Goal: Information Seeking & Learning: Learn about a topic

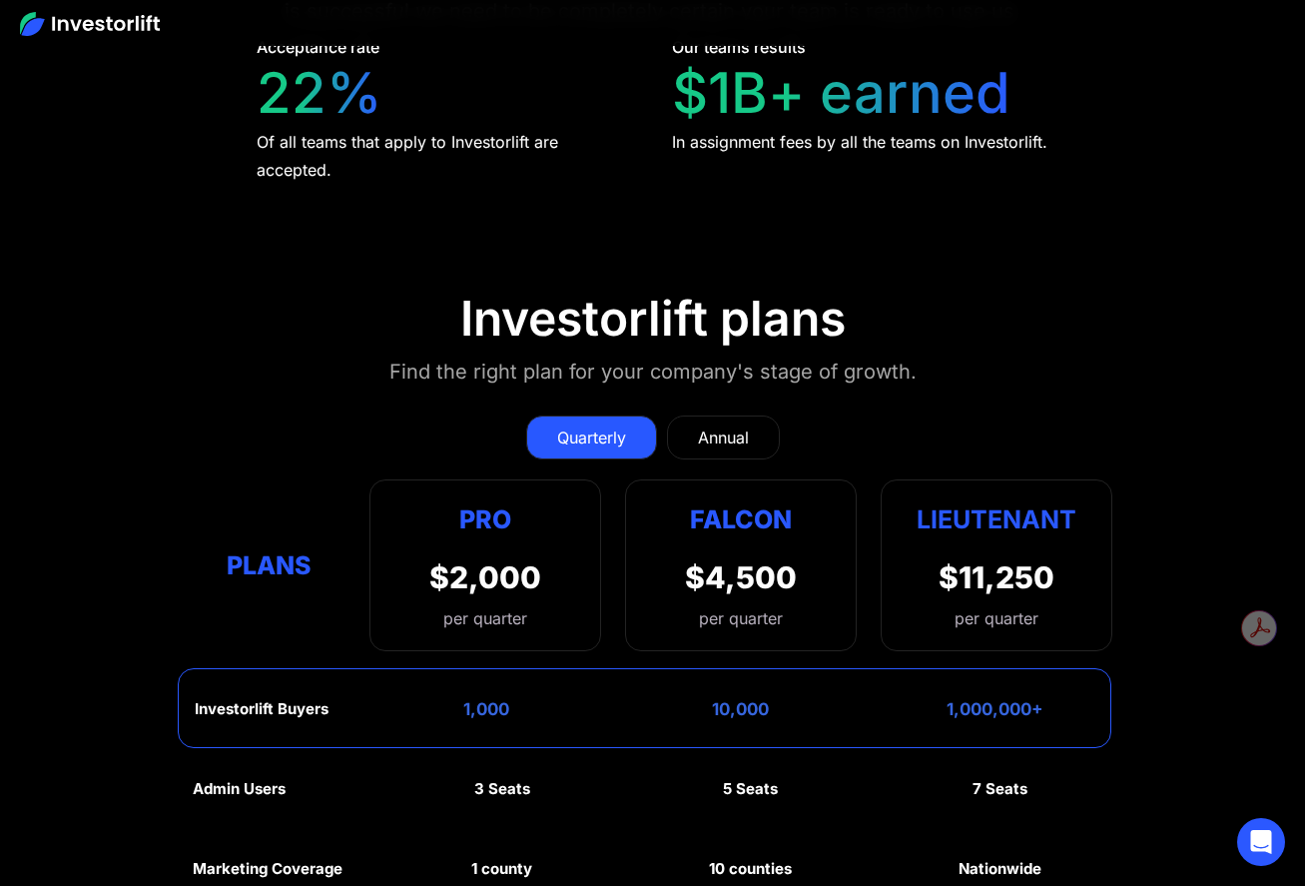
scroll to position [8691, 0]
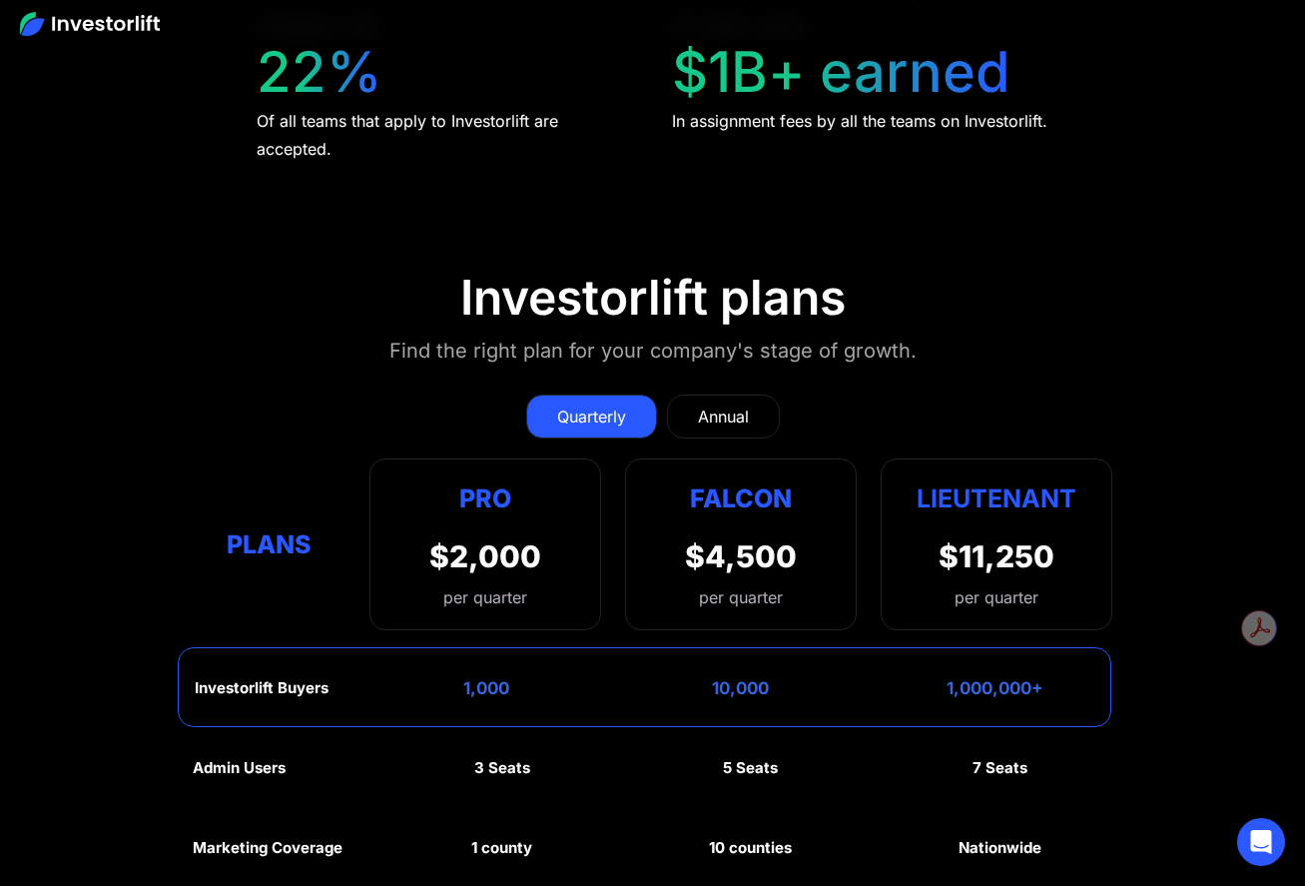
click at [753, 394] on link "Annual" at bounding box center [723, 416] width 113 height 44
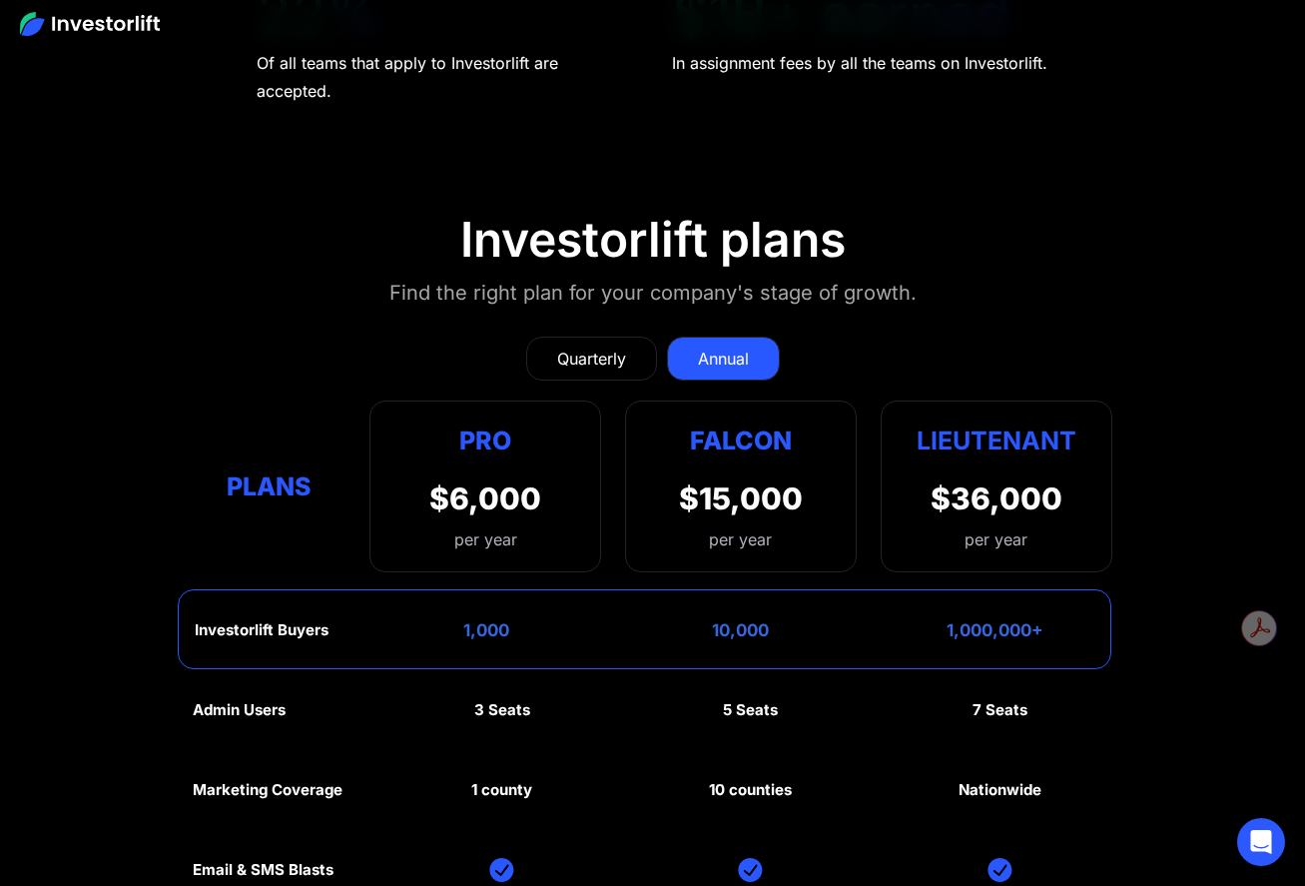
scroll to position [8585, 0]
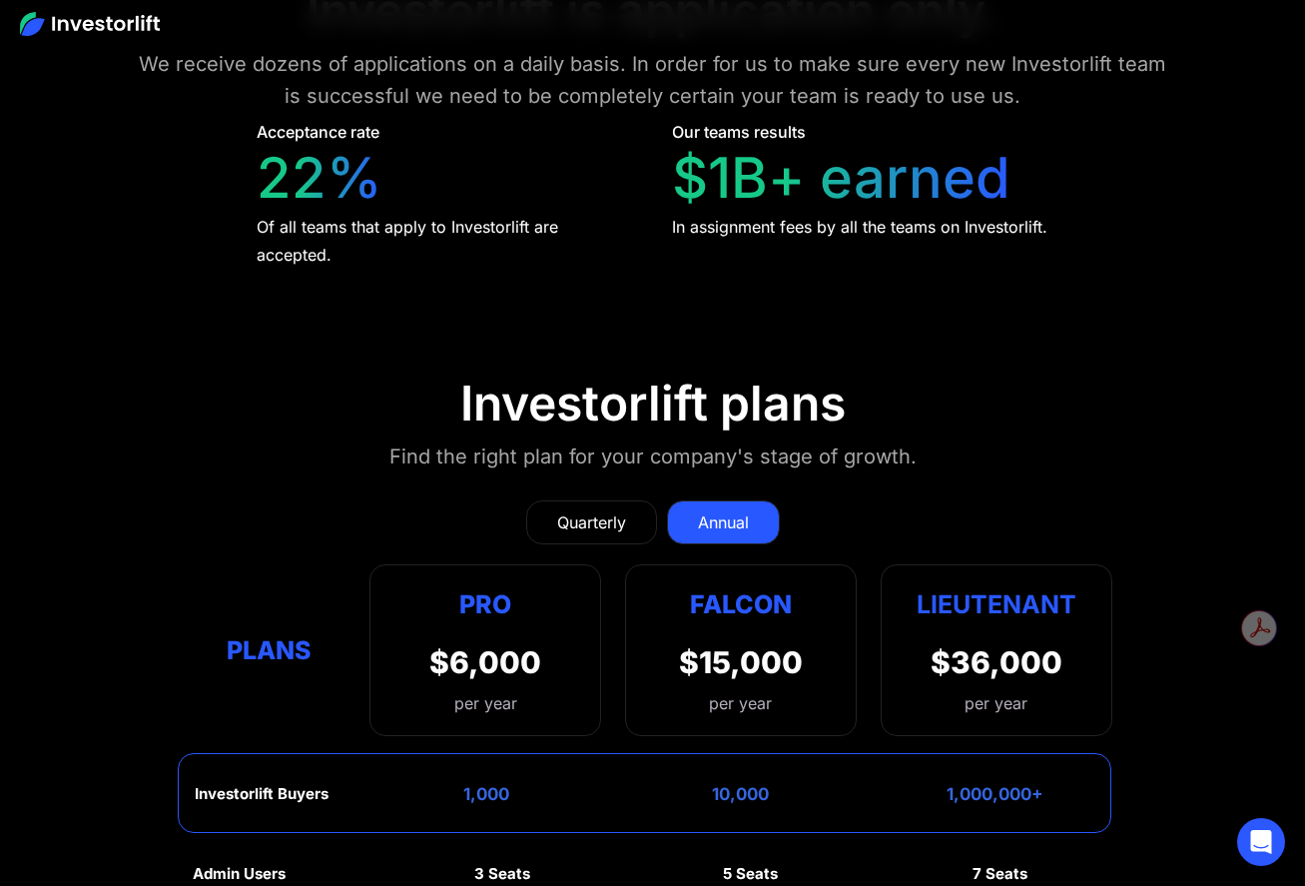
click at [589, 510] on div "Quarterly" at bounding box center [591, 522] width 69 height 24
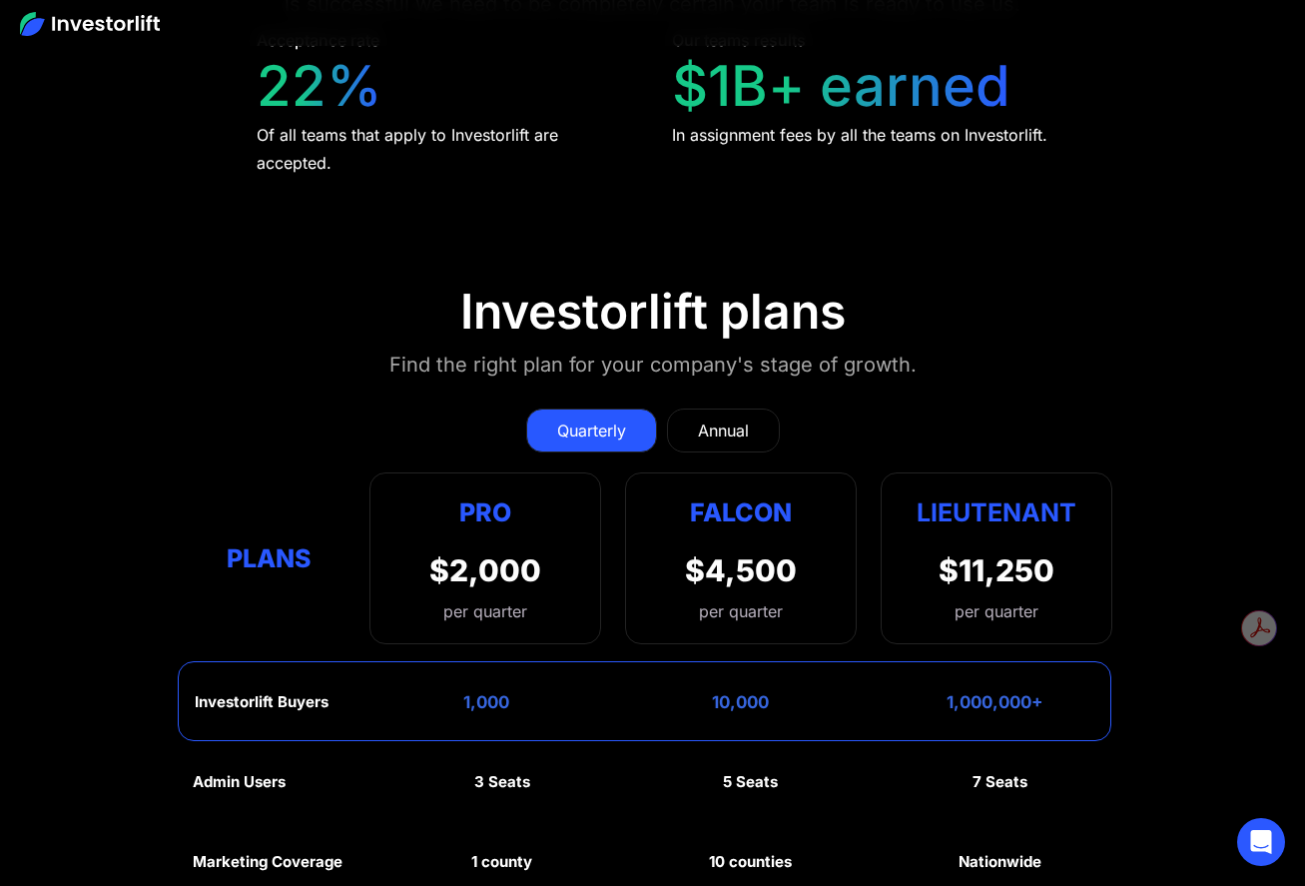
scroll to position [8675, 0]
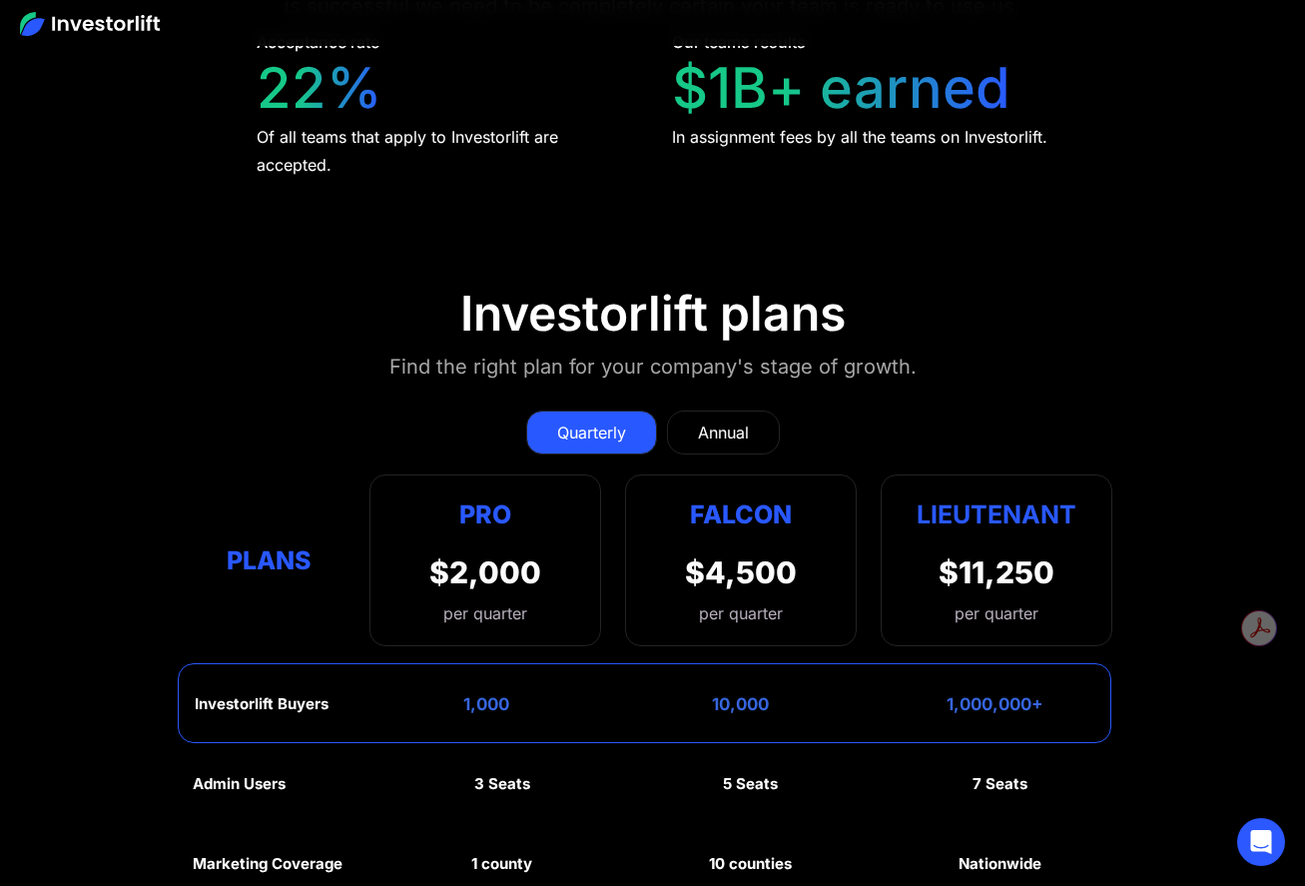
click at [724, 420] on div "Annual" at bounding box center [723, 432] width 51 height 24
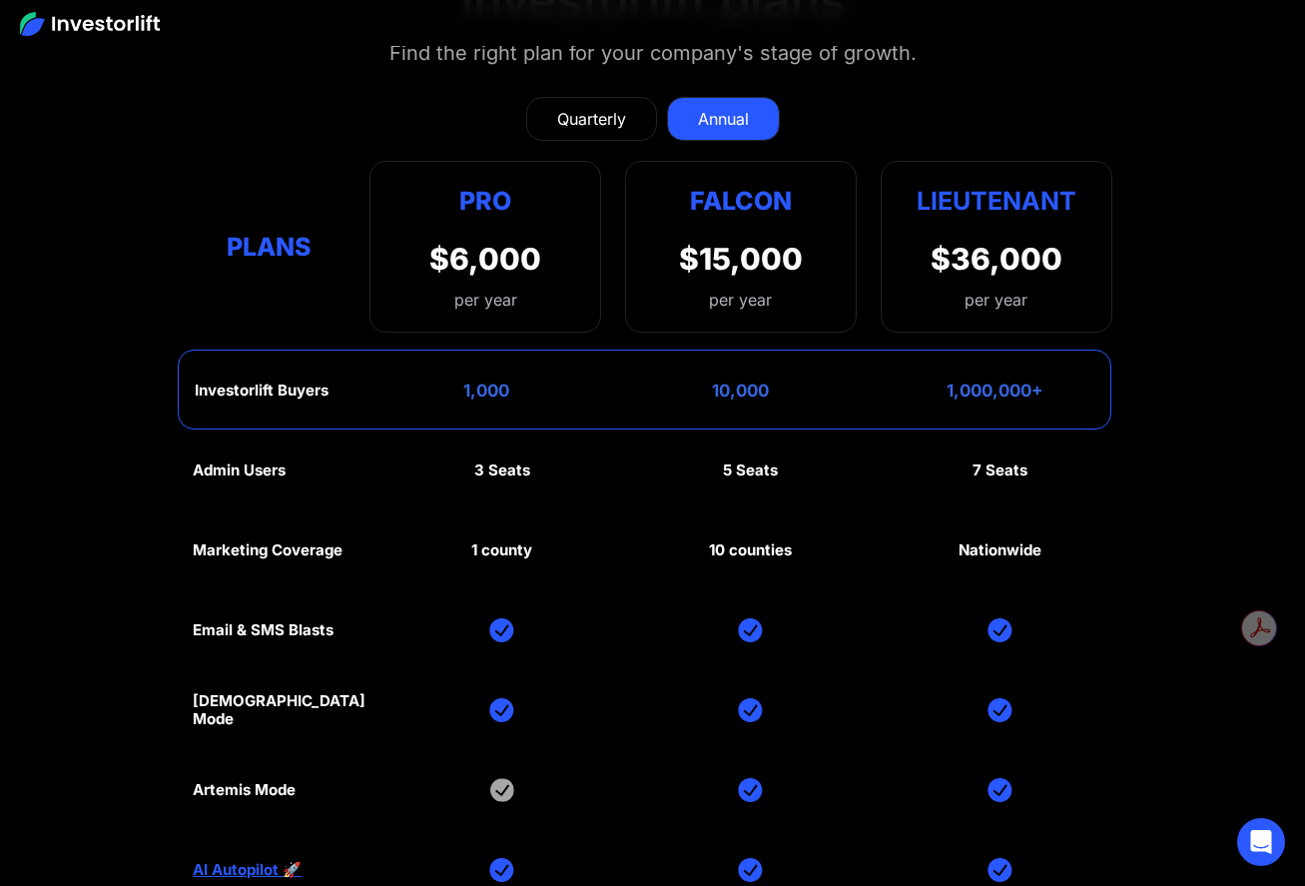
scroll to position [8982, 0]
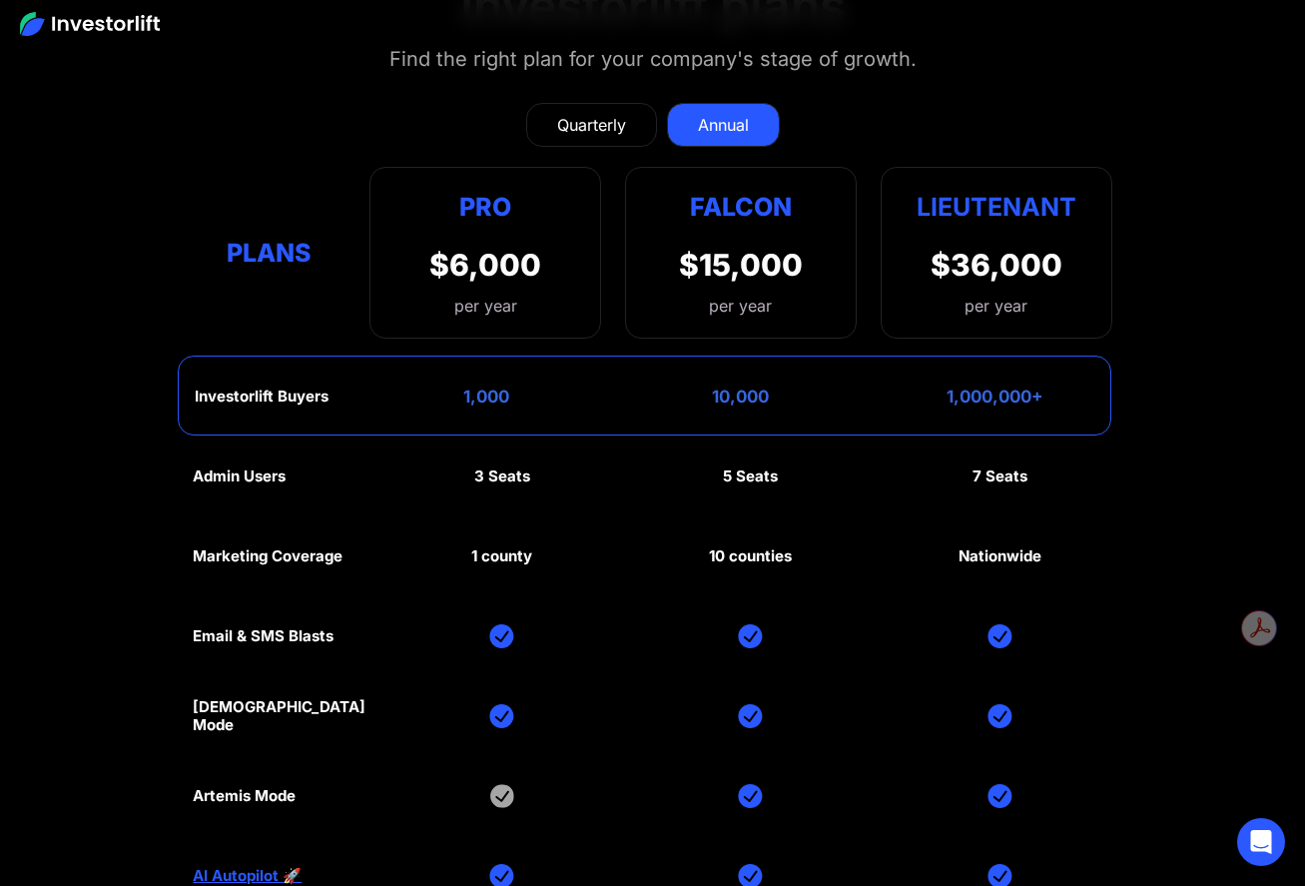
click at [251, 749] on link "AI Autopilot 🚀" at bounding box center [247, 876] width 109 height 18
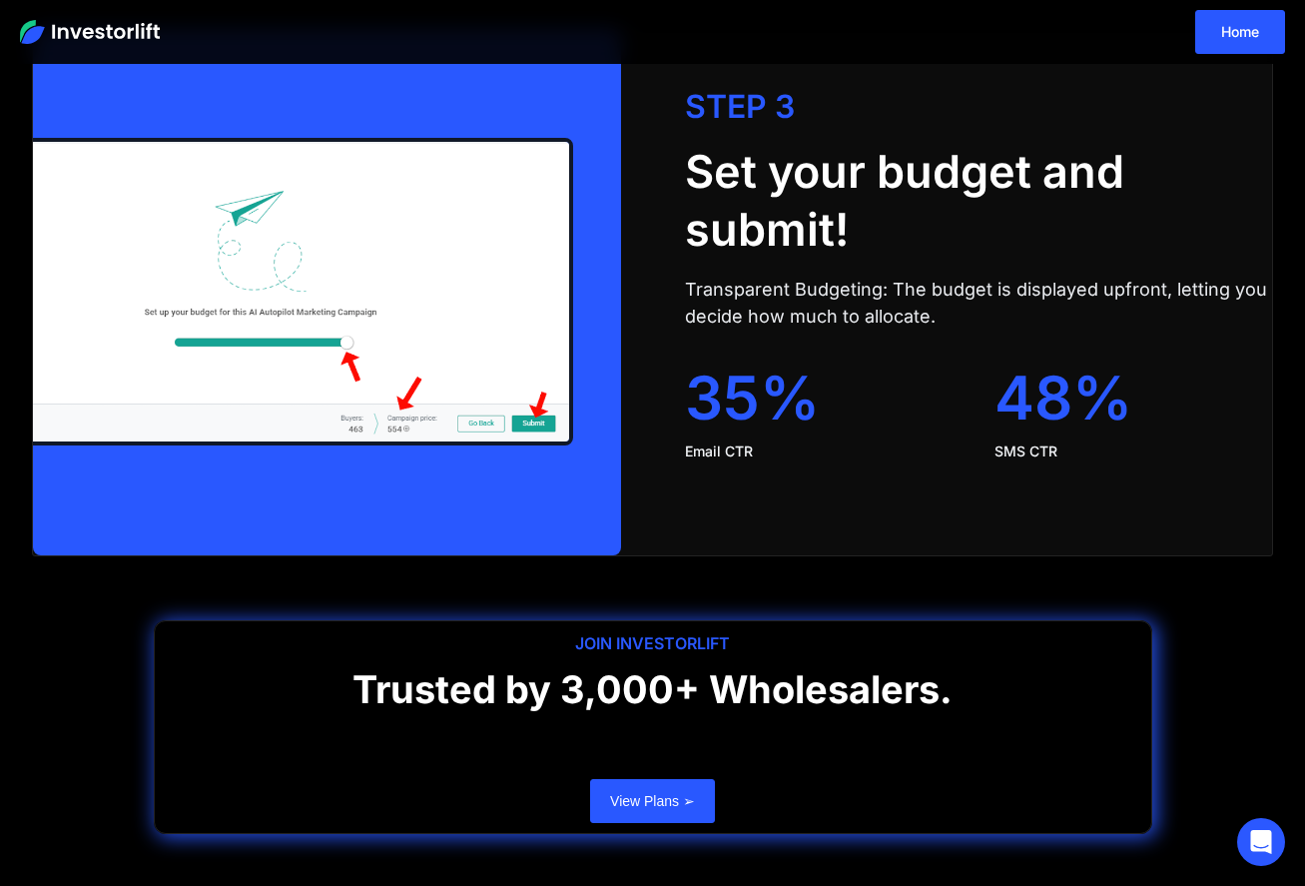
scroll to position [3873, 0]
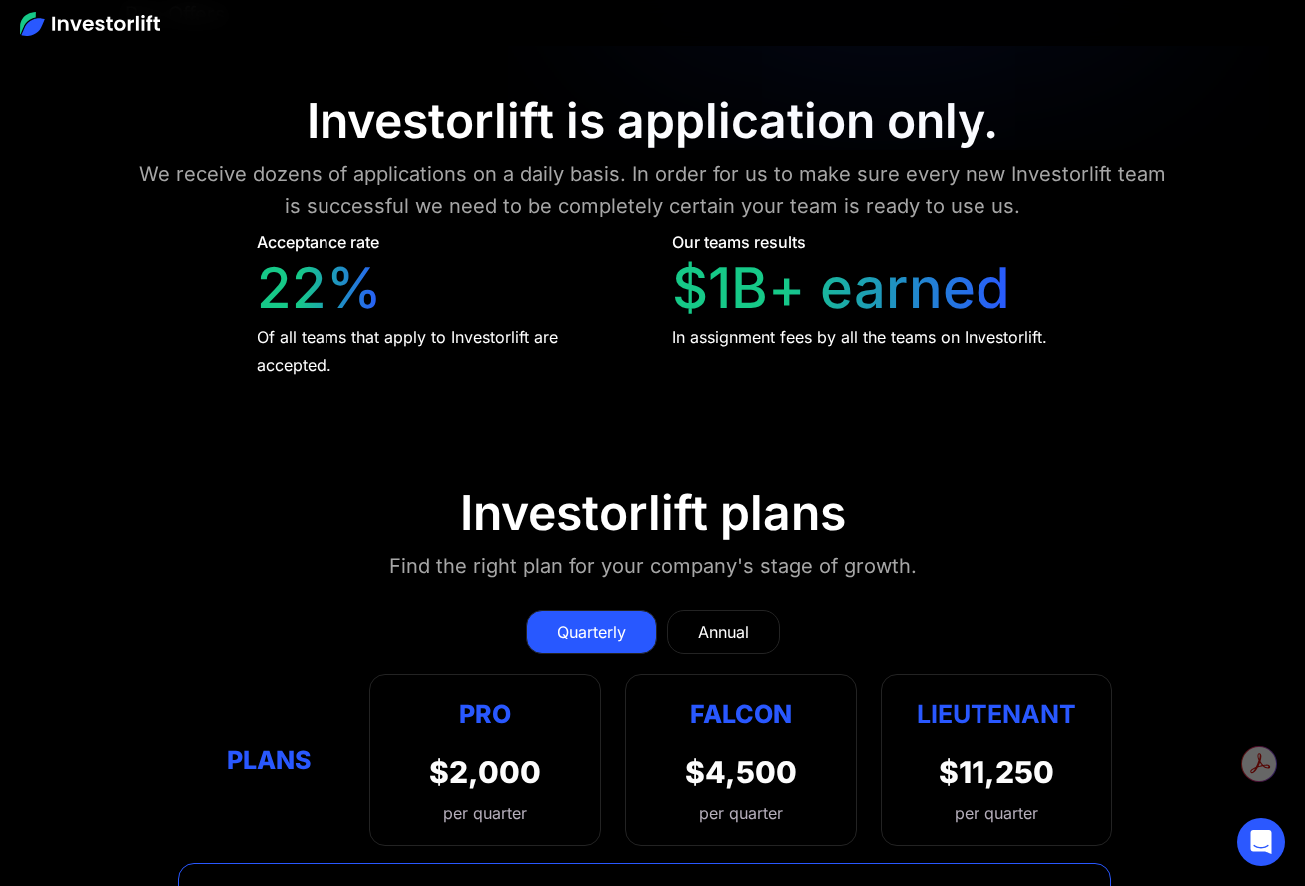
scroll to position [8473, 0]
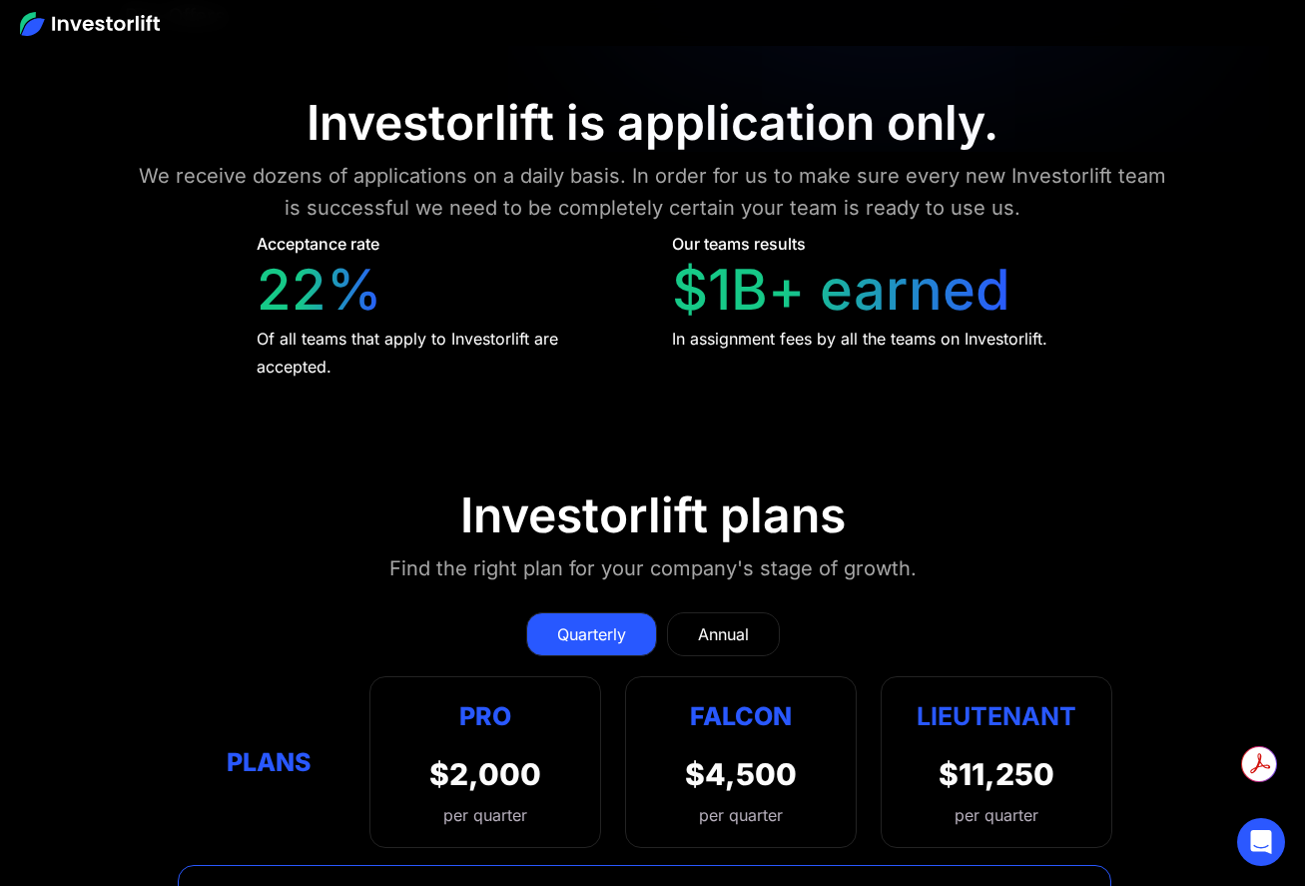
click at [761, 612] on link "Annual" at bounding box center [723, 634] width 113 height 44
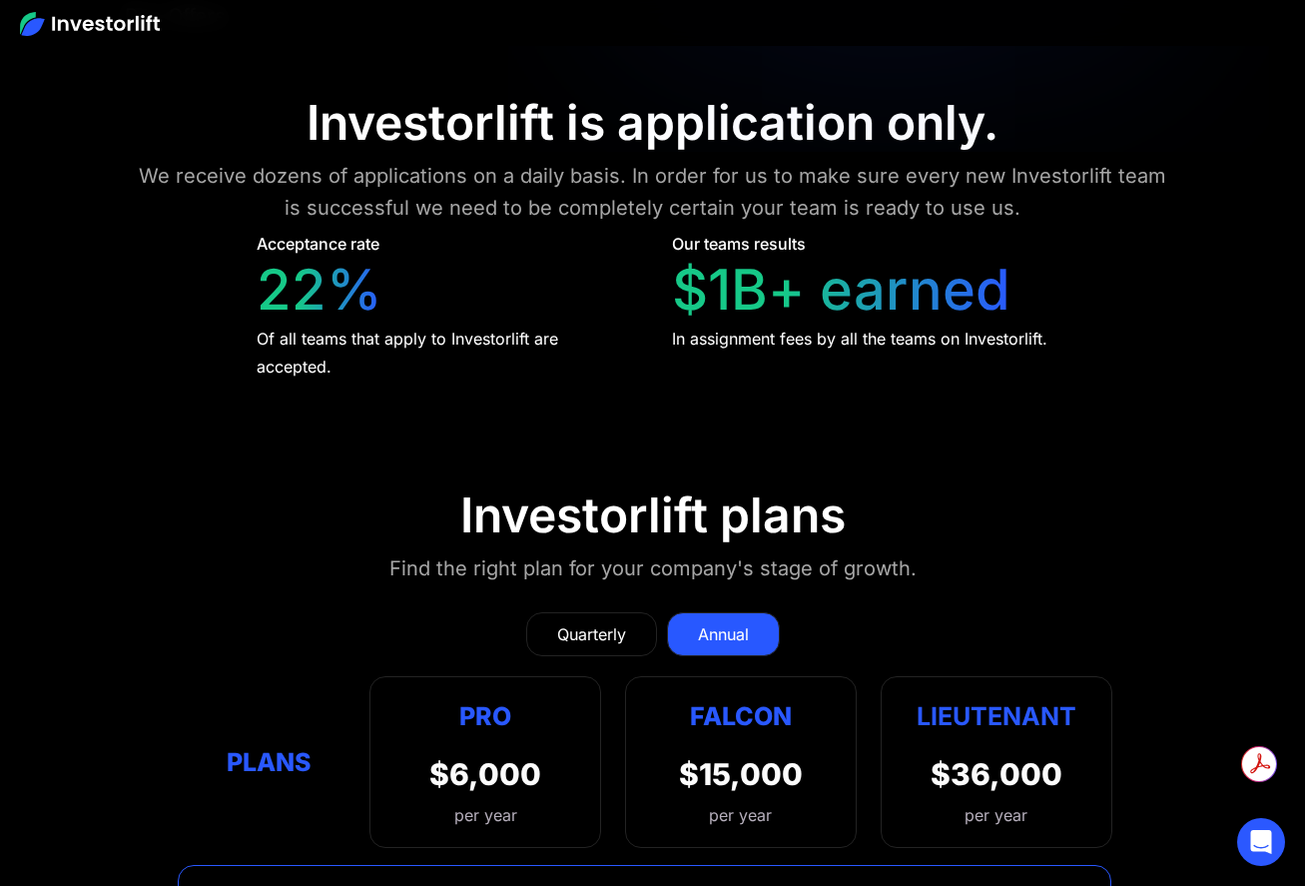
click at [582, 622] on div "Quarterly" at bounding box center [591, 634] width 69 height 24
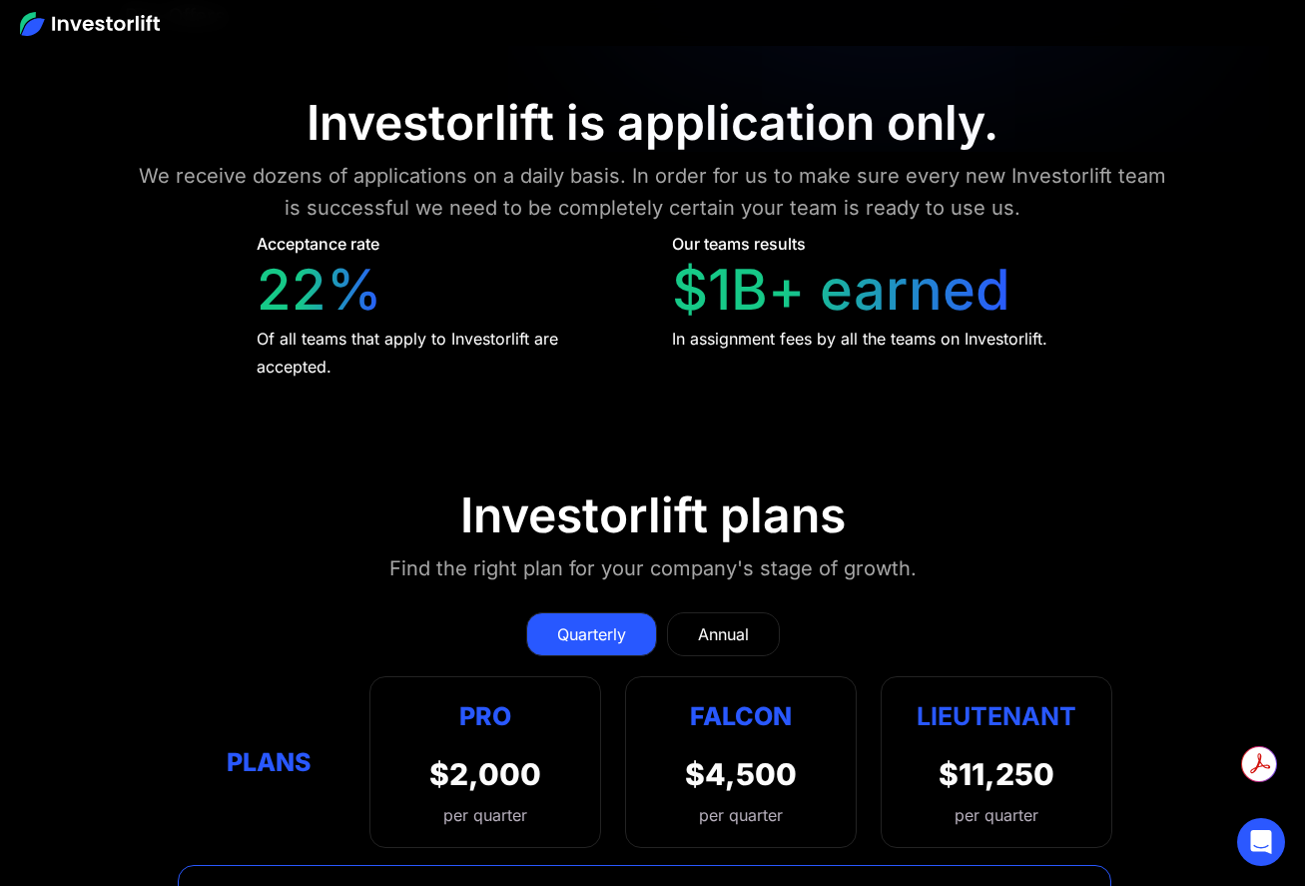
click at [763, 612] on link "Annual" at bounding box center [723, 634] width 113 height 44
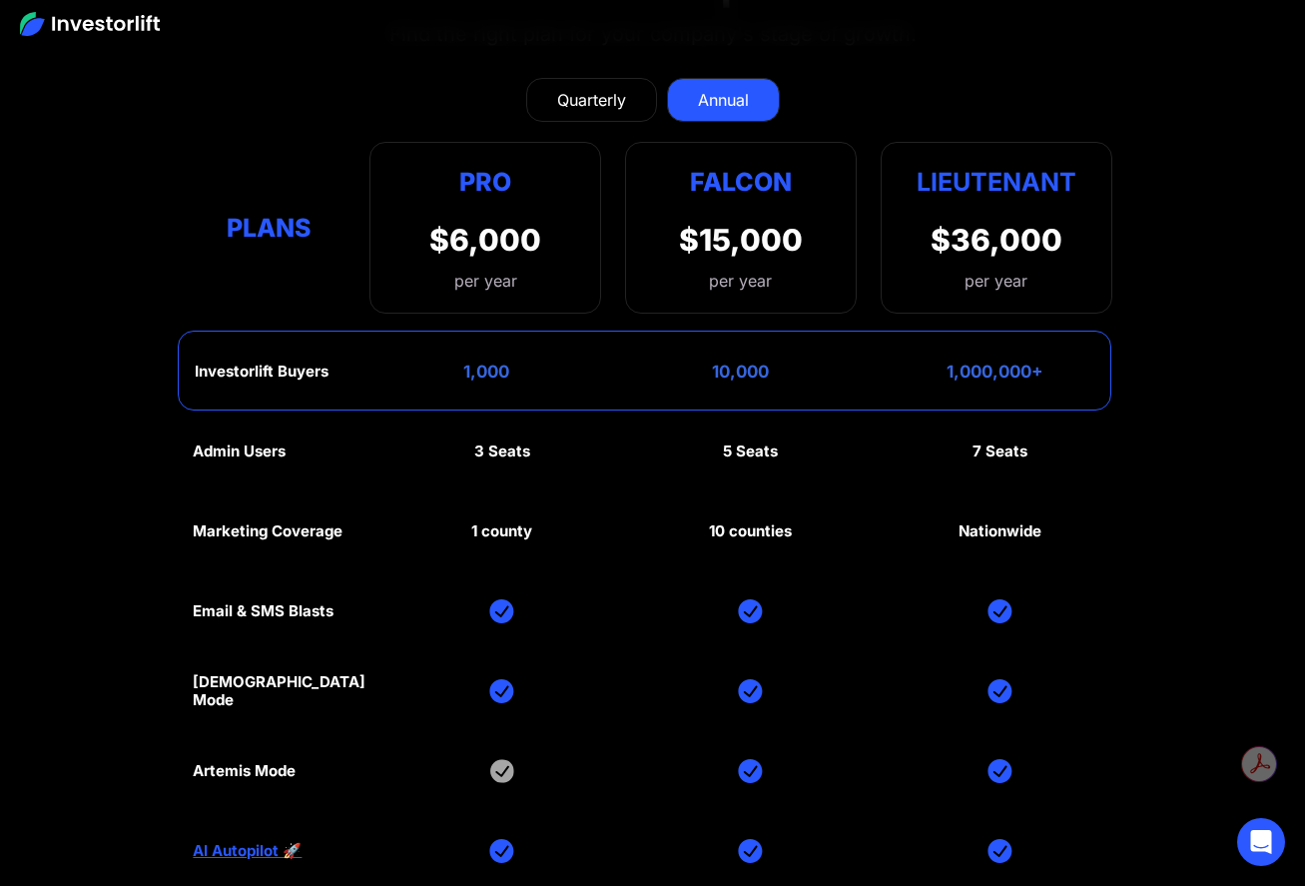
scroll to position [9006, 0]
click at [226, 843] on link "AI Autopilot 🚀" at bounding box center [247, 852] width 109 height 18
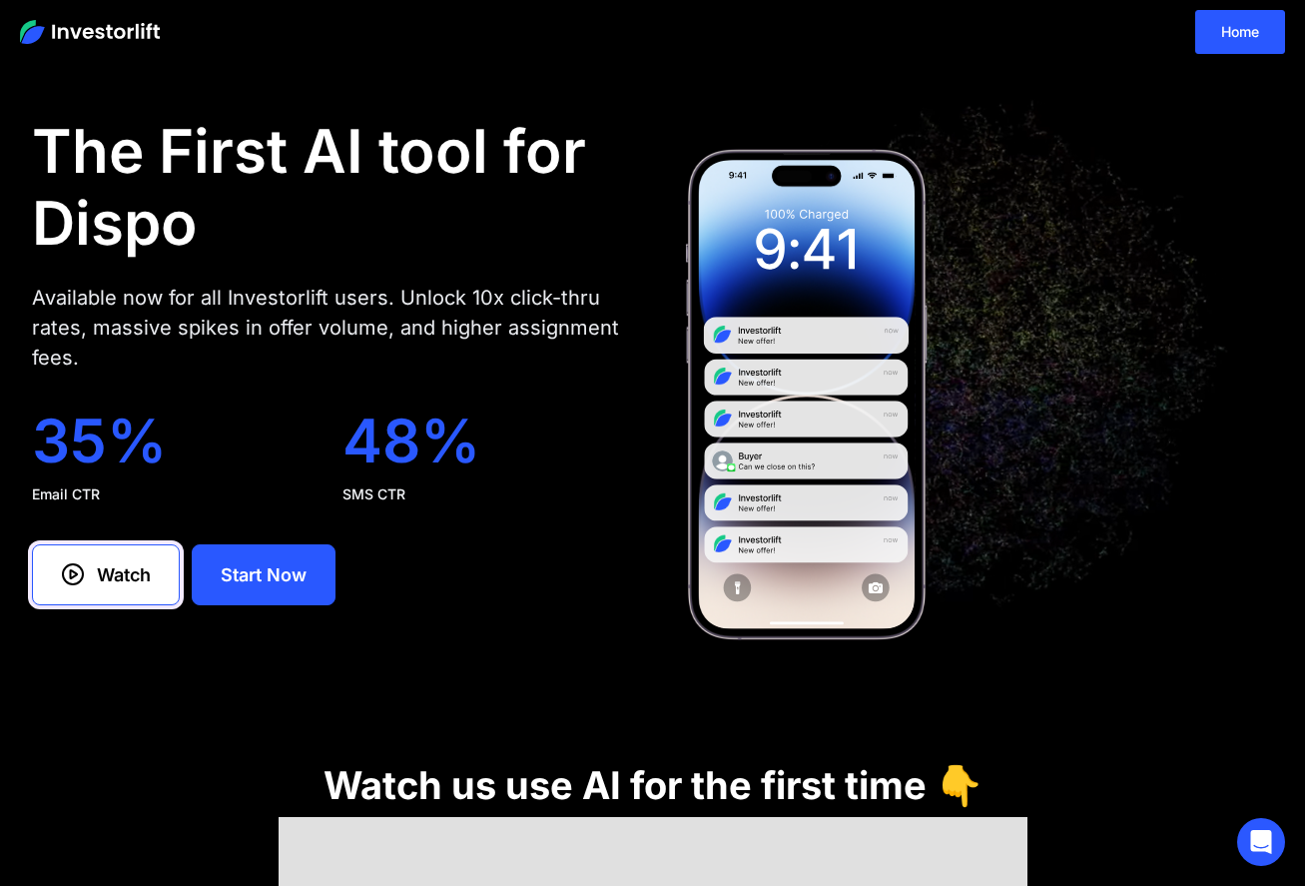
click at [121, 579] on div "Watch" at bounding box center [124, 574] width 54 height 27
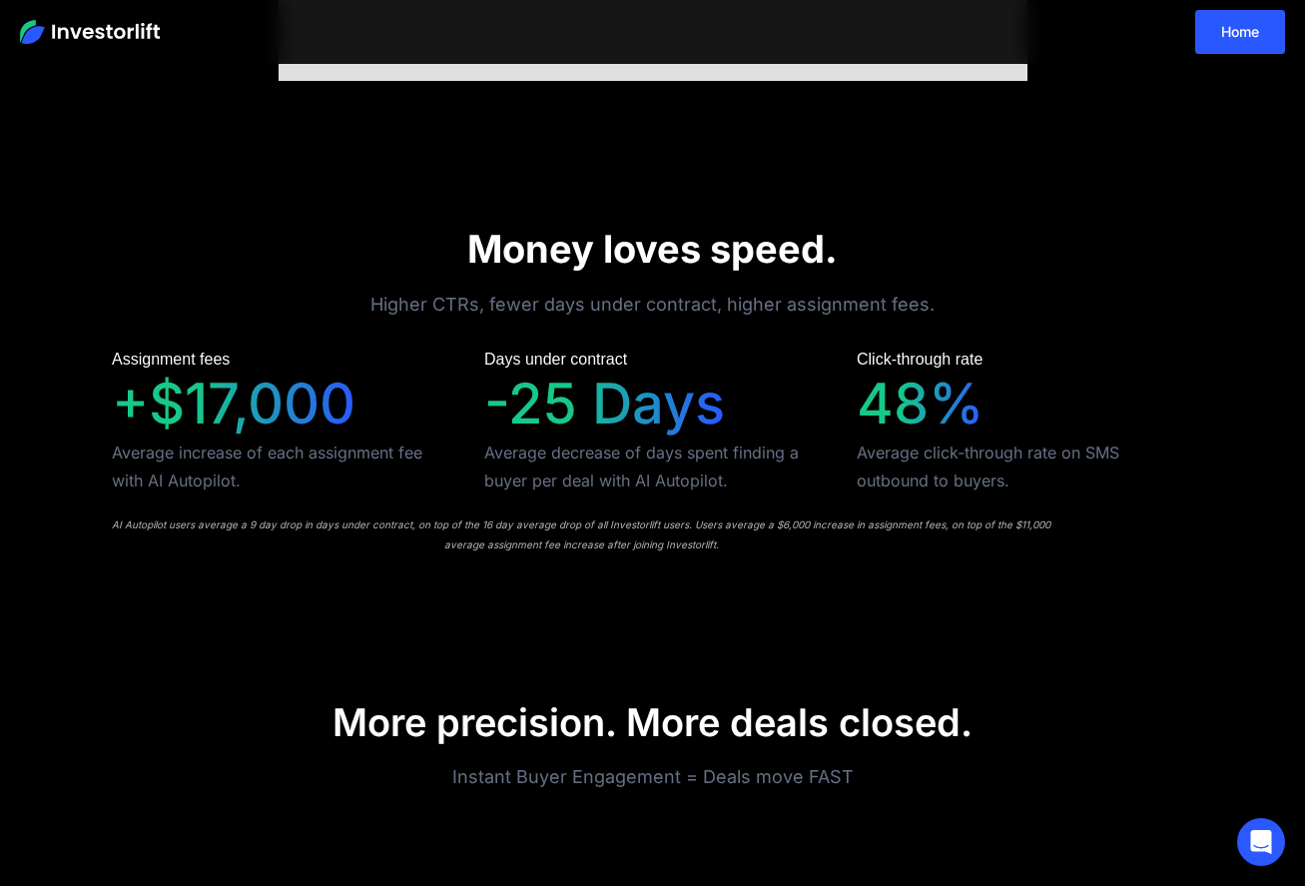
scroll to position [521, 0]
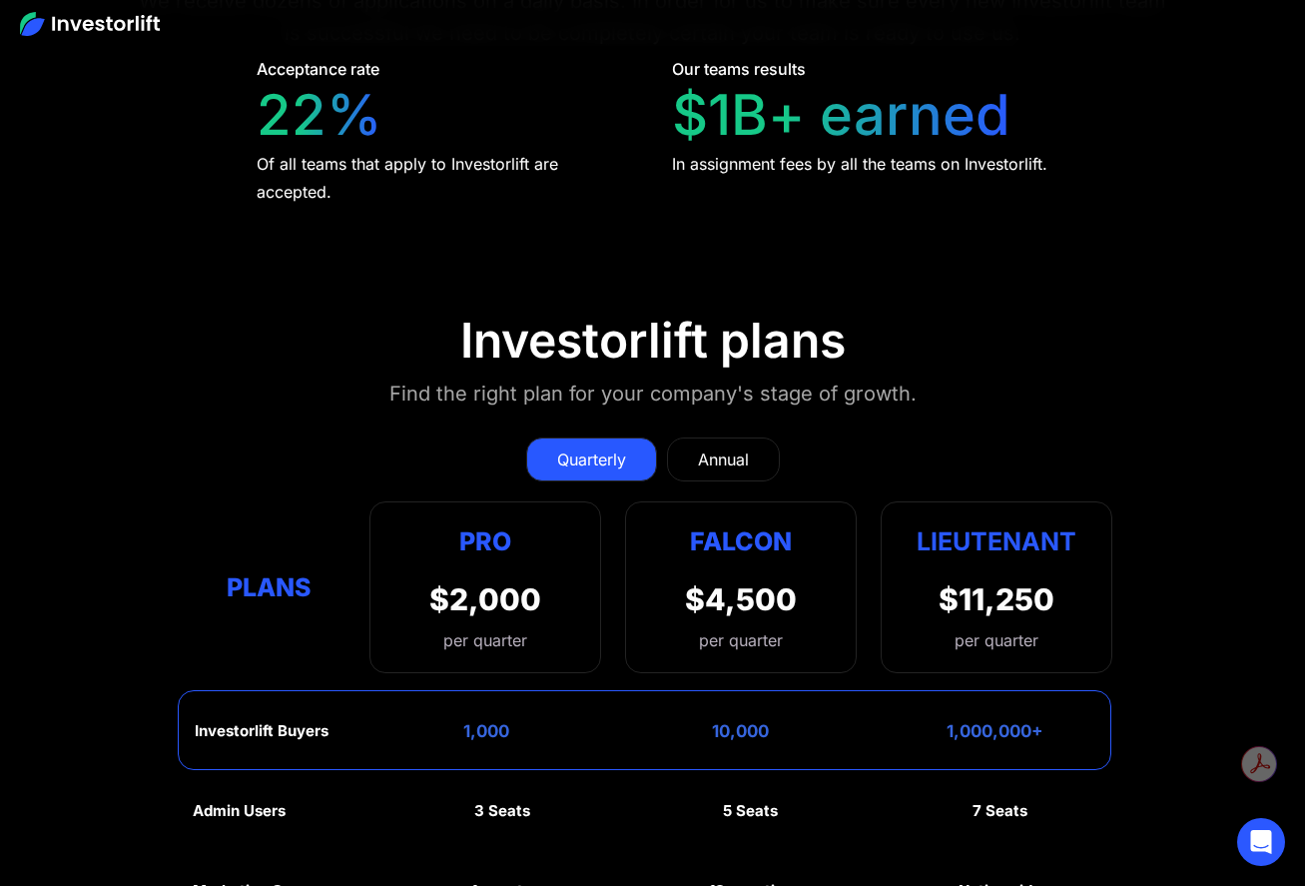
scroll to position [8646, 0]
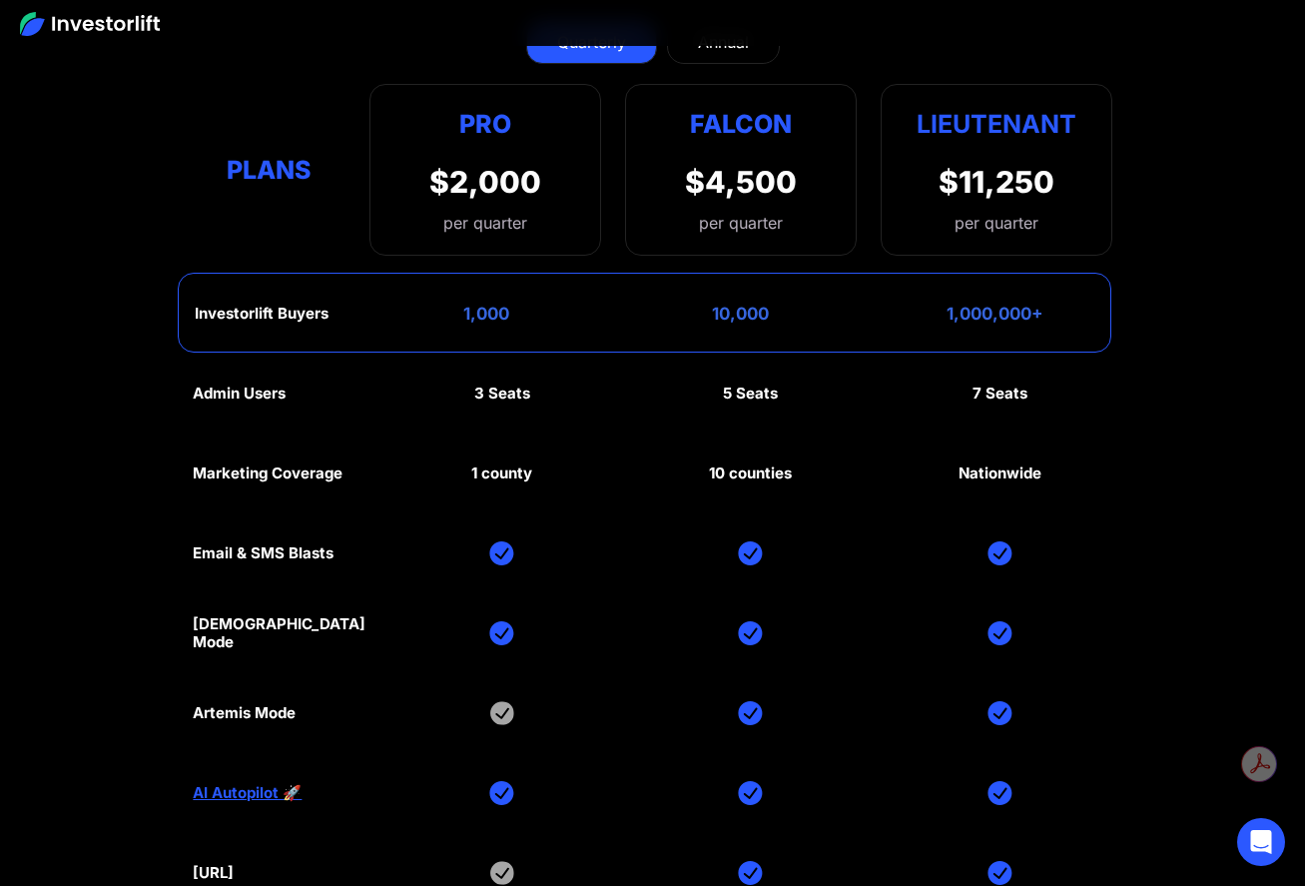
scroll to position [9060, 0]
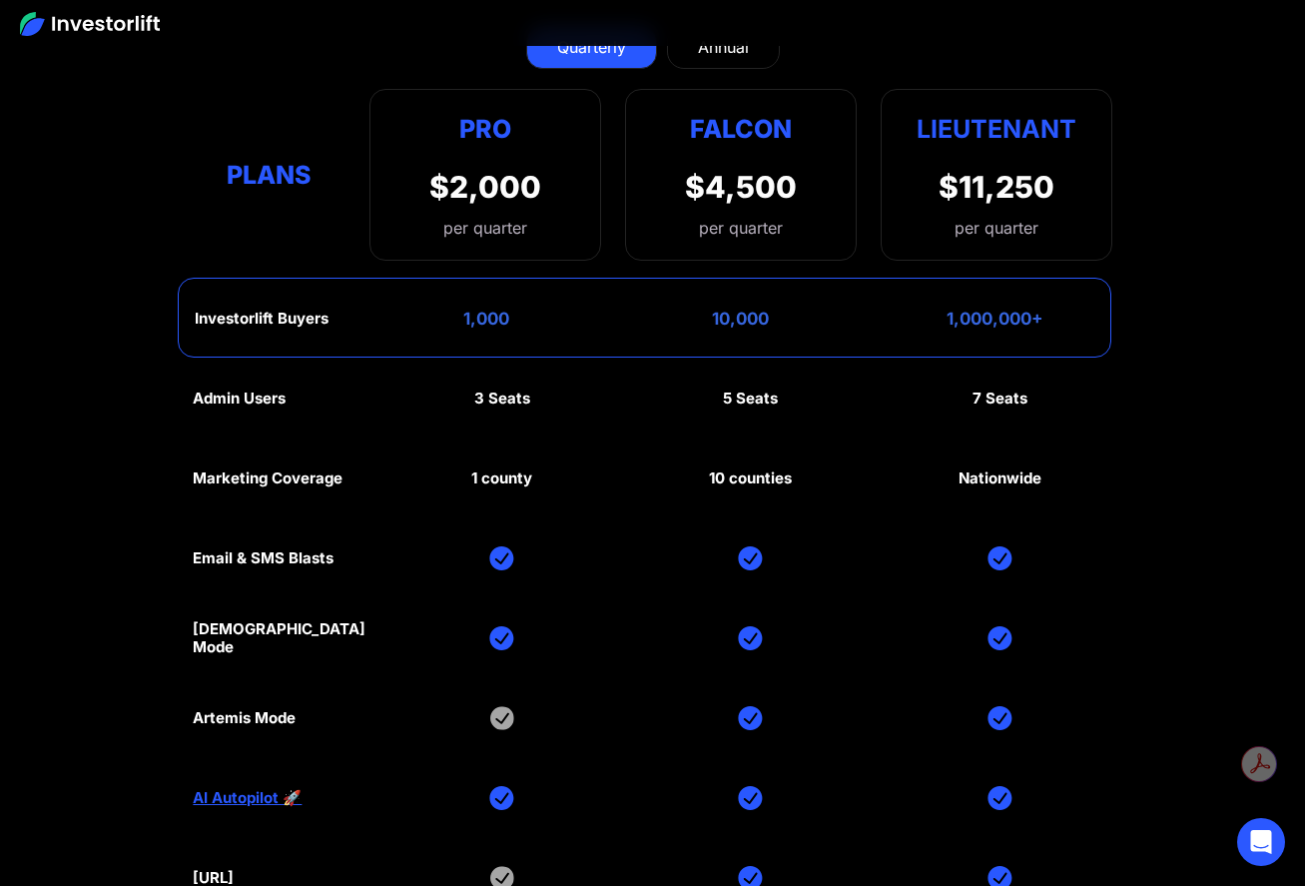
click at [206, 789] on link "AI Autopilot 🚀" at bounding box center [247, 798] width 109 height 18
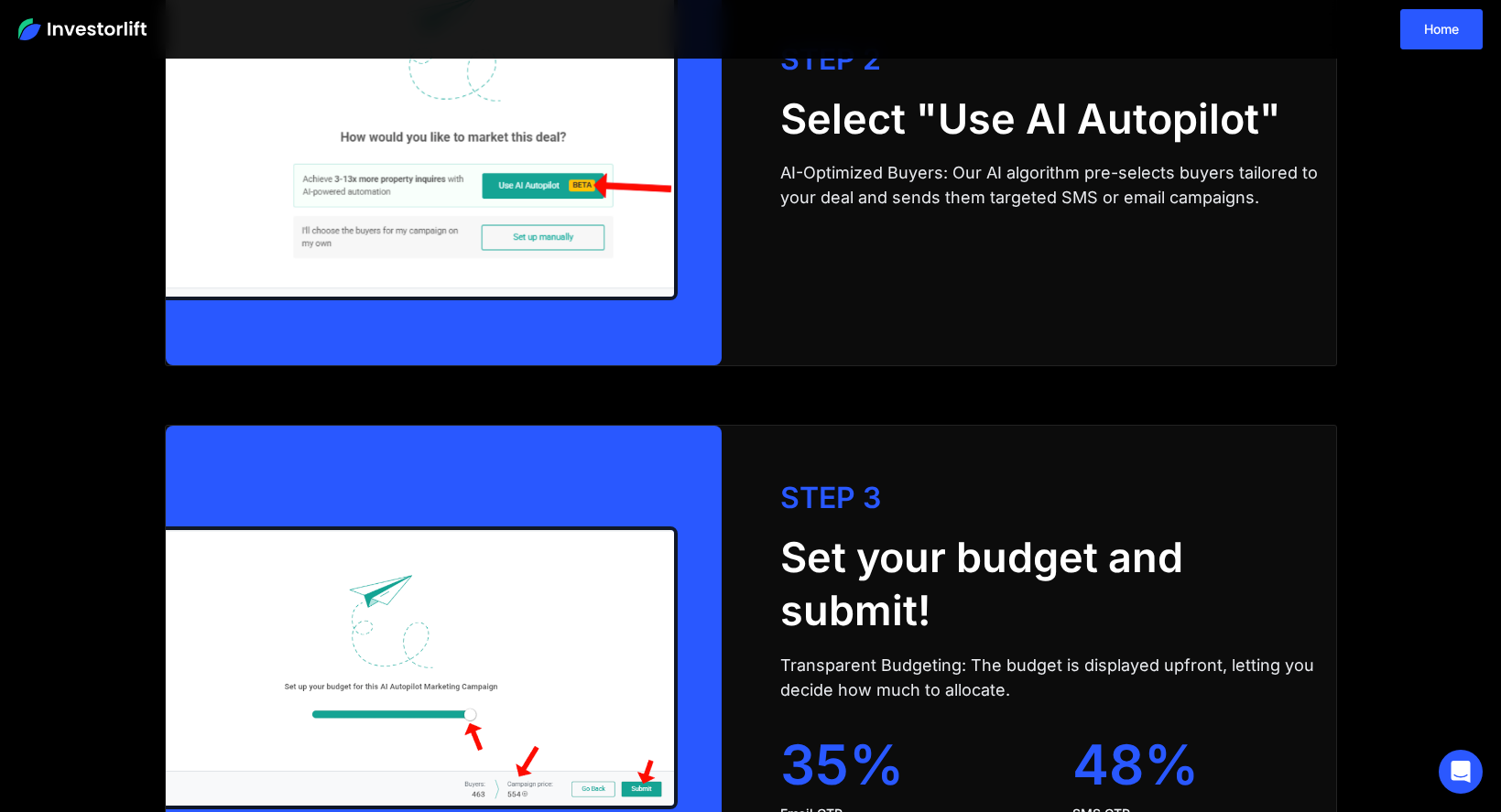
scroll to position [3717, 0]
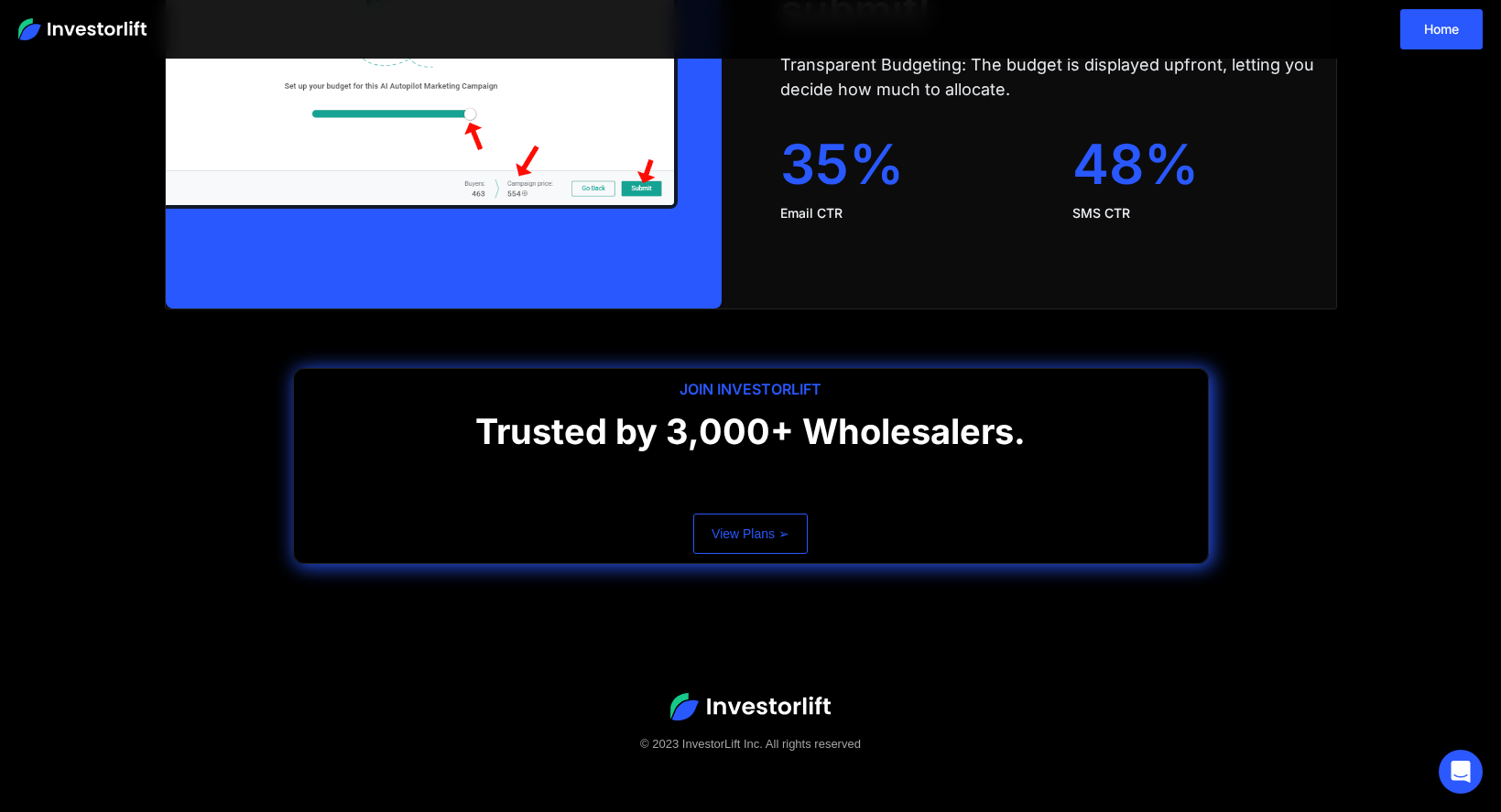
click at [769, 534] on link "View Plans ➢" at bounding box center [750, 533] width 115 height 40
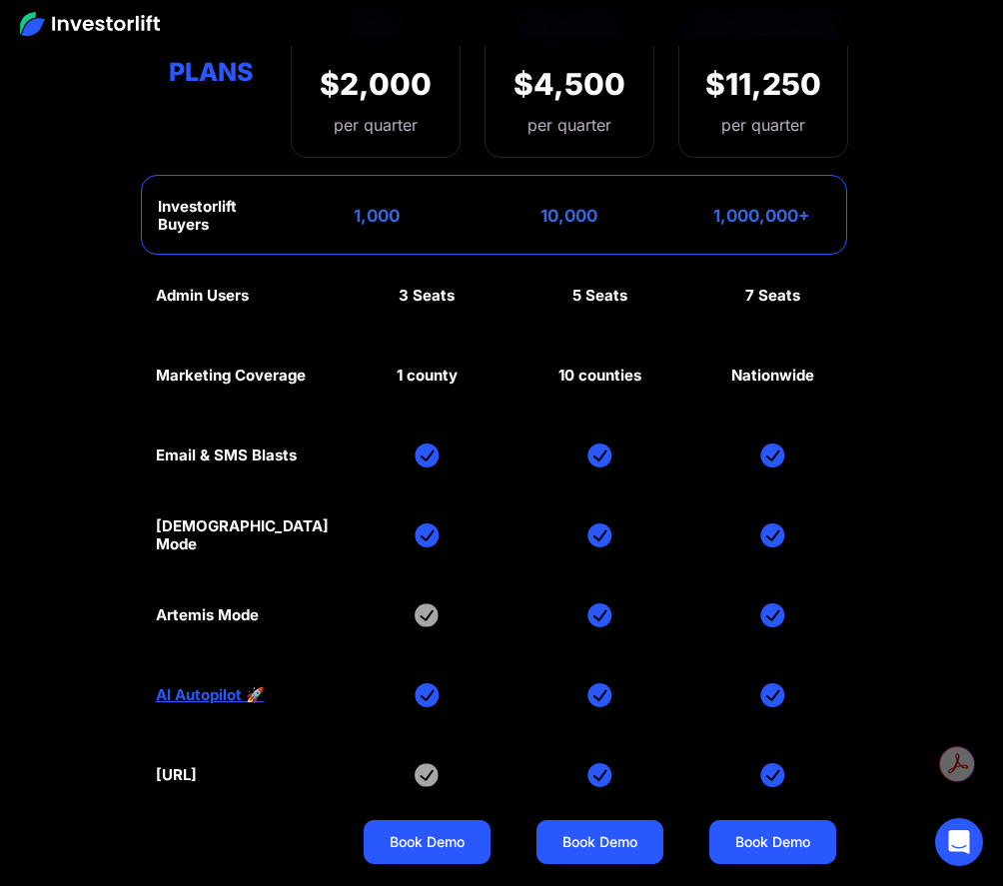
scroll to position [10169, 0]
